Goal: Task Accomplishment & Management: Manage account settings

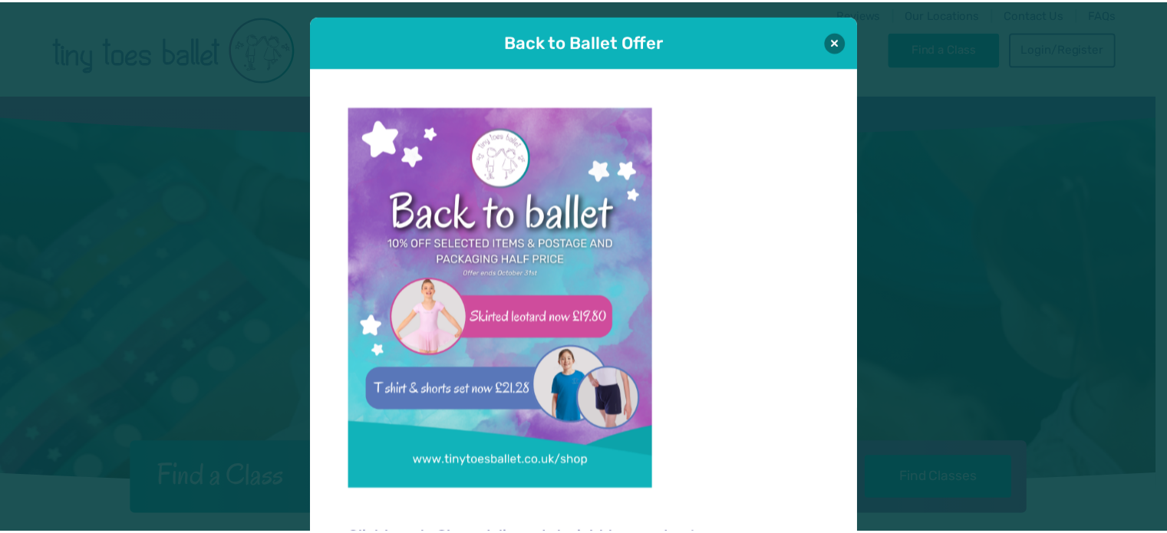
scroll to position [15, 0]
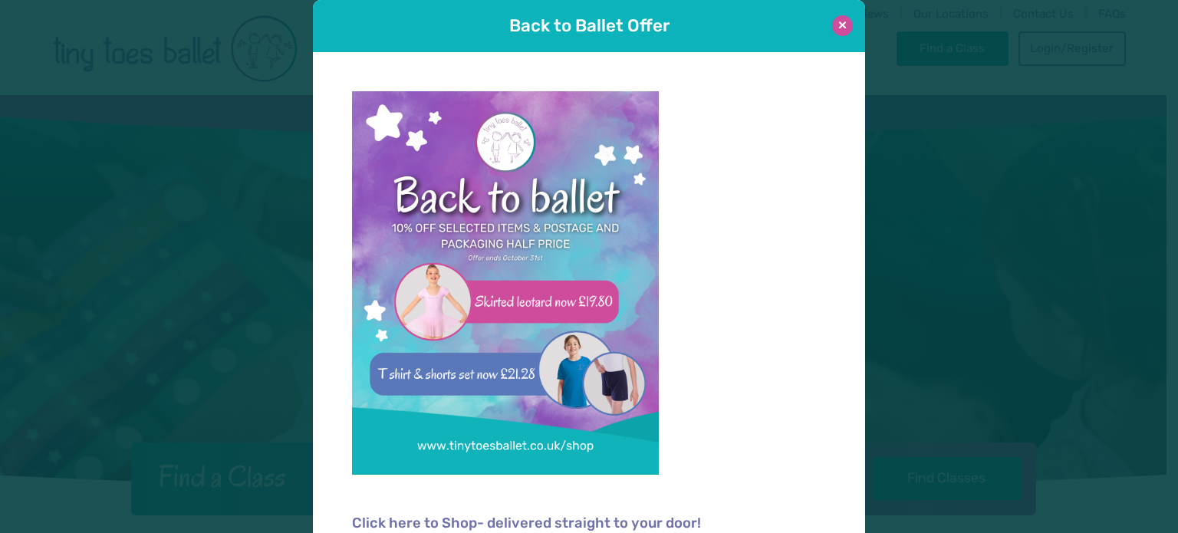
click at [832, 24] on button at bounding box center [842, 25] width 21 height 21
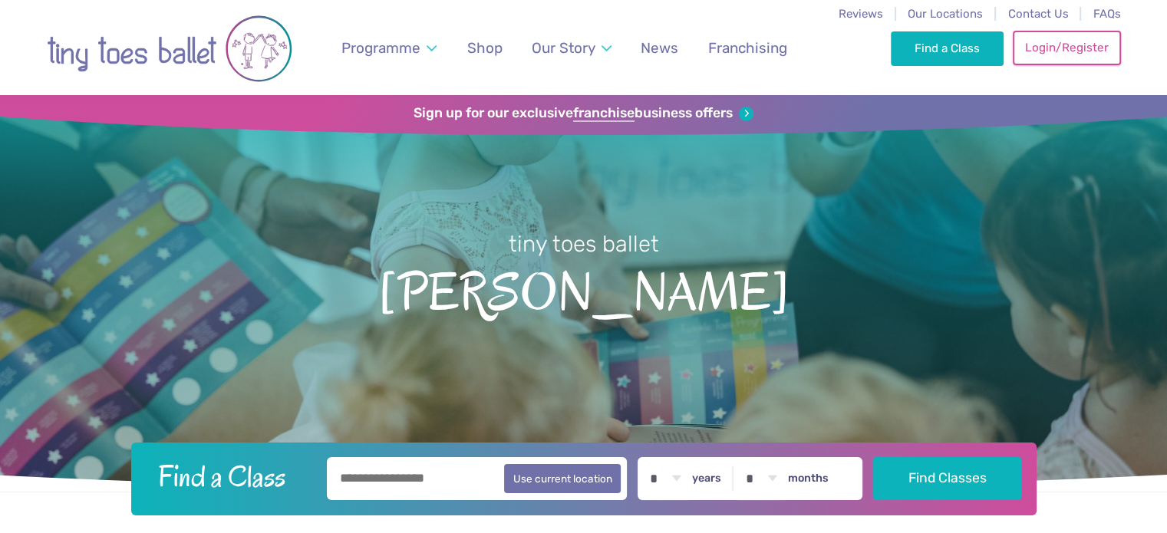
click at [1064, 54] on link "Login/Register" at bounding box center [1065, 48] width 107 height 34
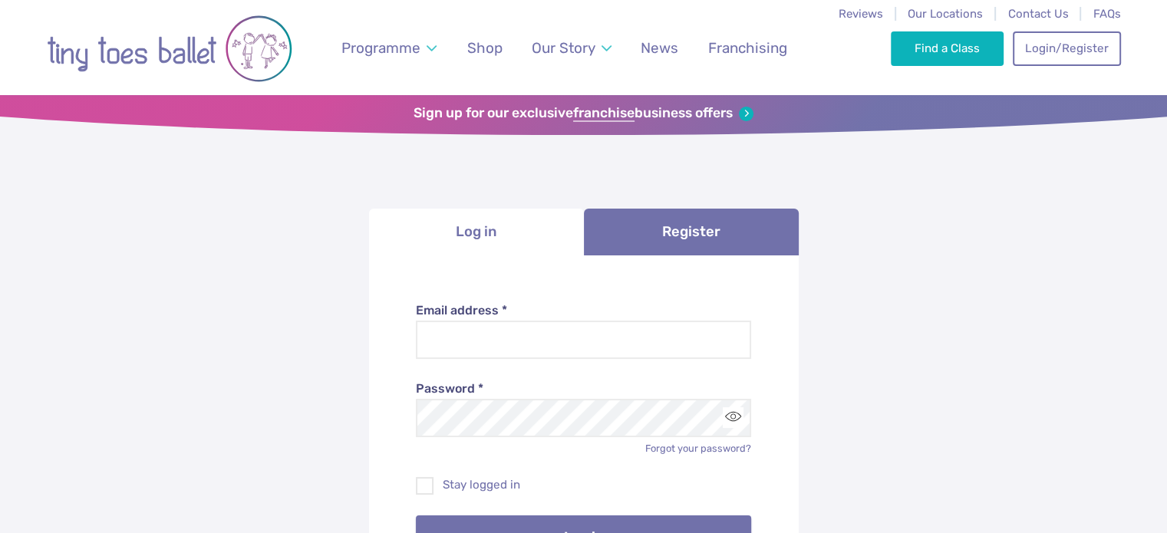
type input "**********"
click at [573, 524] on button "Log in" at bounding box center [583, 536] width 335 height 43
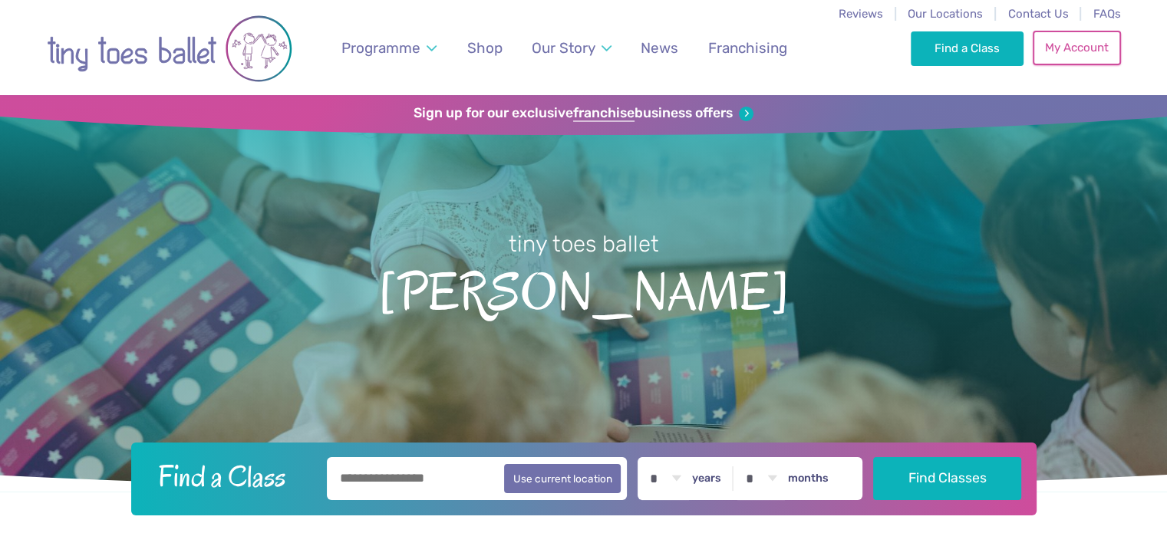
click at [1076, 52] on link "My Account" at bounding box center [1075, 48] width 87 height 34
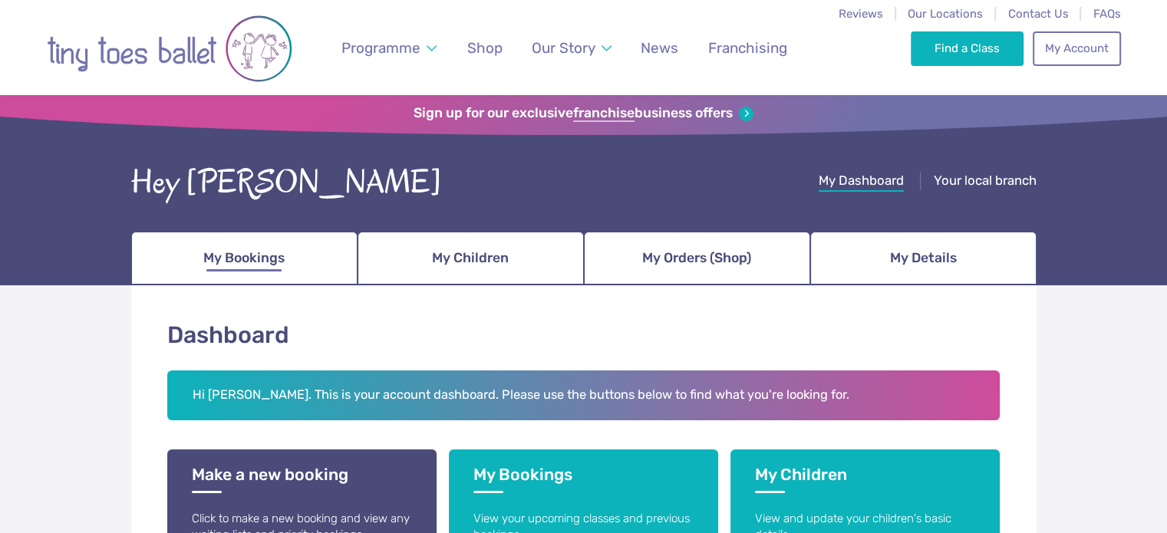
click at [315, 266] on link "My Bookings" at bounding box center [244, 259] width 226 height 54
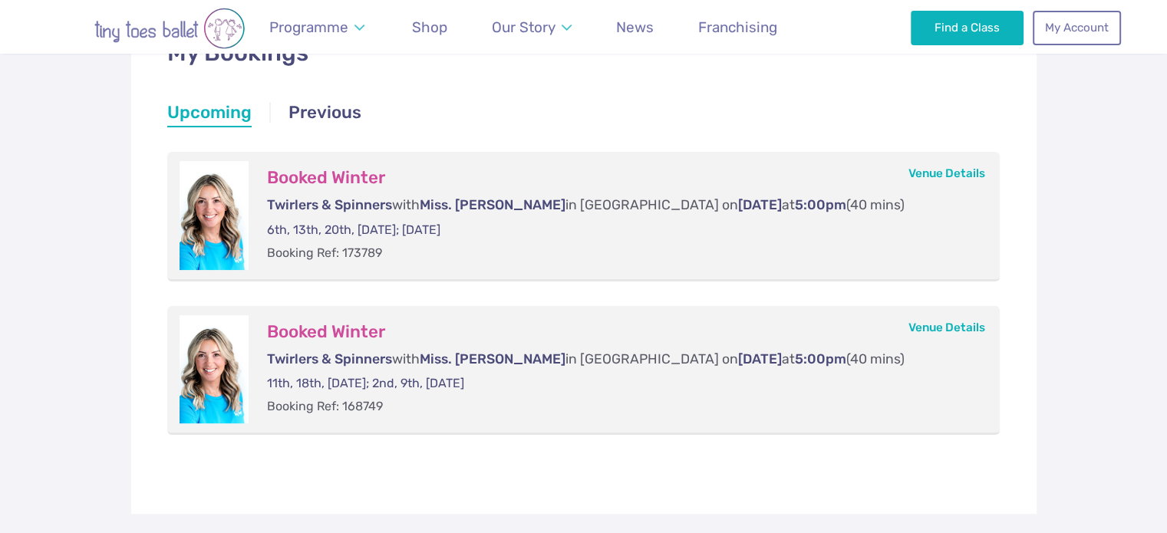
scroll to position [288, 0]
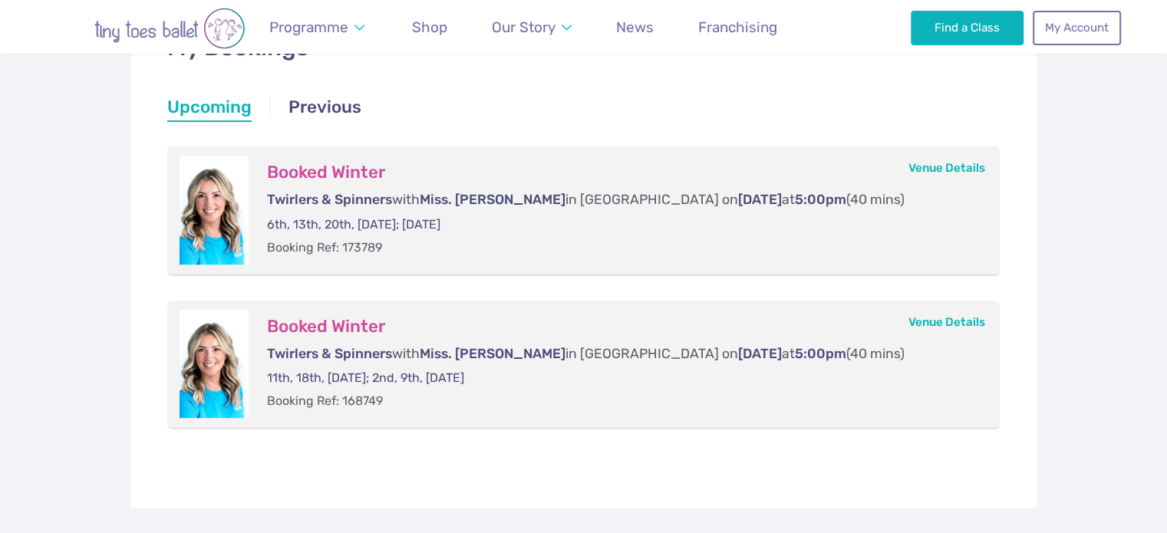
click at [867, 113] on ul "Upcoming Previous" at bounding box center [583, 109] width 833 height 28
